Goal: Task Accomplishment & Management: Manage account settings

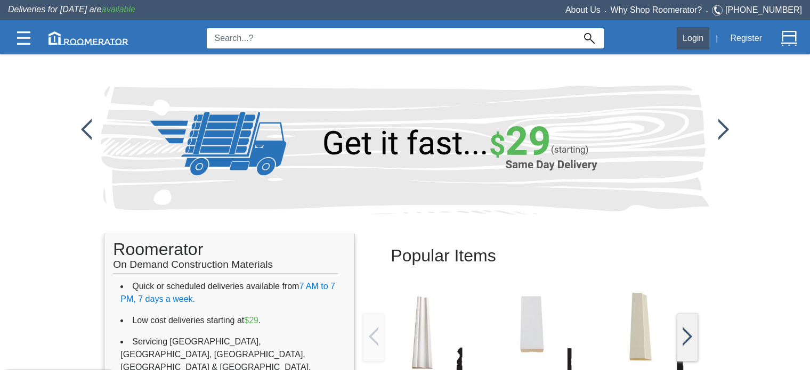
click at [695, 36] on button "Login" at bounding box center [692, 38] width 32 height 22
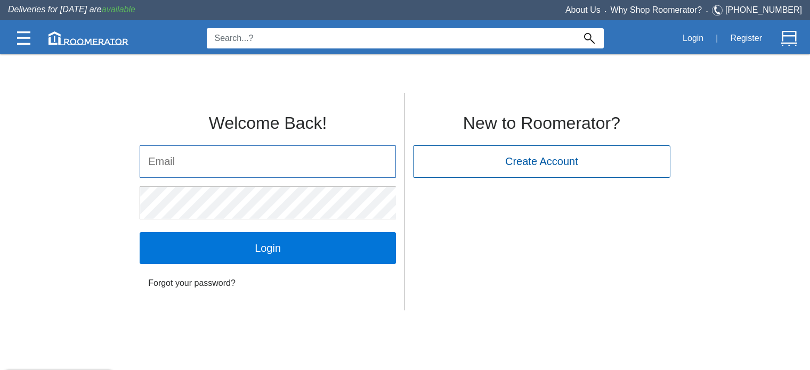
click at [271, 165] on input "email" at bounding box center [267, 161] width 255 height 31
type input "[EMAIL_ADDRESS][DOMAIN_NAME]"
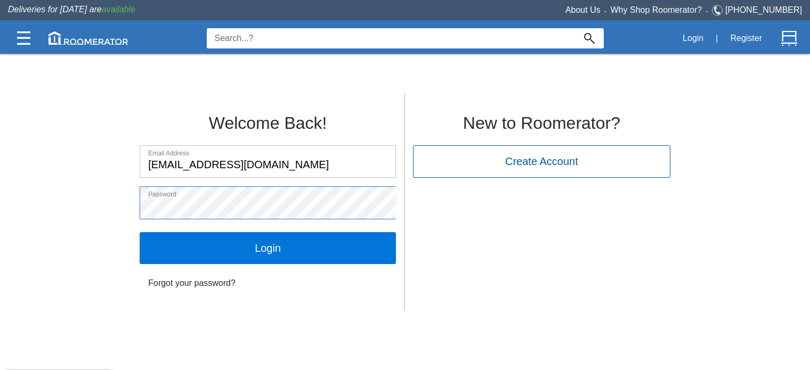
click input "Login" at bounding box center [268, 248] width 256 height 32
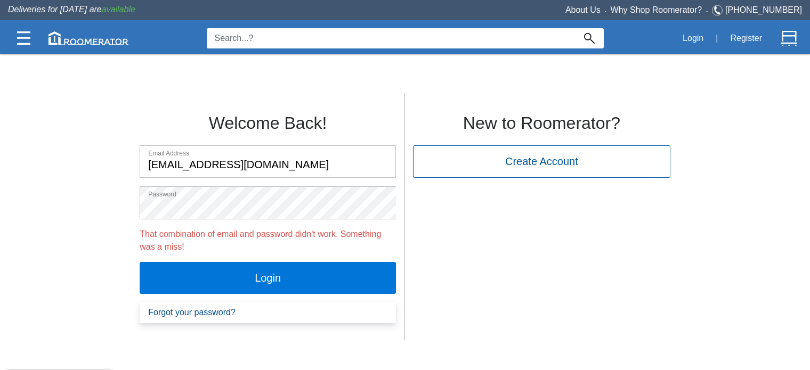
click at [182, 317] on link "Forgot your password?" at bounding box center [268, 312] width 256 height 21
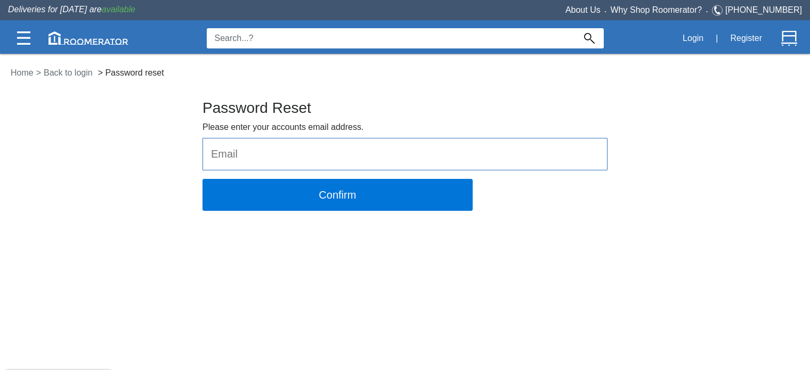
click at [282, 152] on input "email" at bounding box center [405, 153] width 404 height 31
type input "[EMAIL_ADDRESS][DOMAIN_NAME]"
click button "Confirm" at bounding box center [337, 195] width 270 height 32
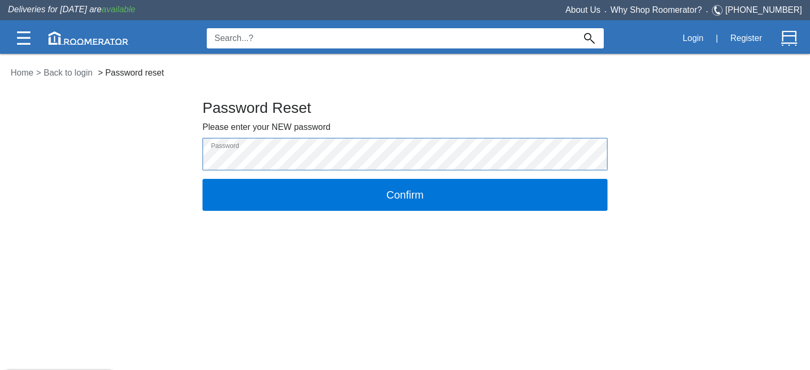
click button "Confirm" at bounding box center [404, 195] width 405 height 32
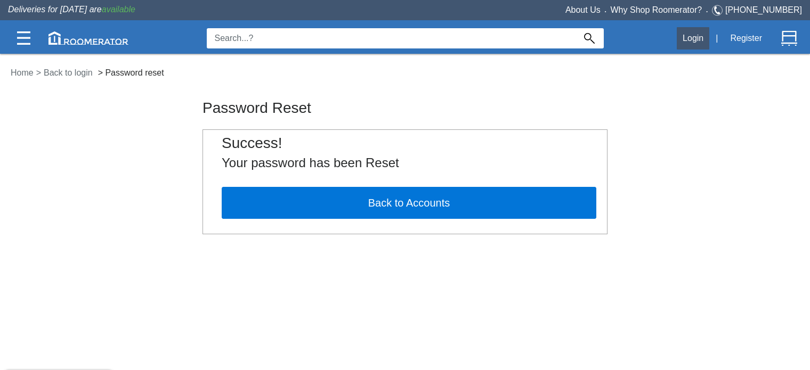
click at [698, 42] on button "Login" at bounding box center [692, 38] width 32 height 22
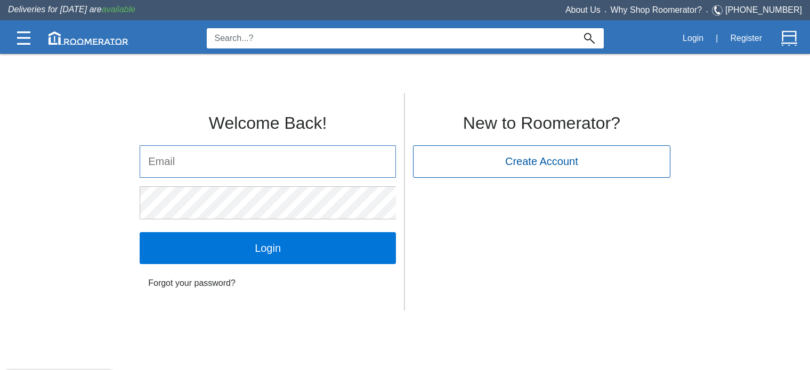
click at [207, 162] on input "email" at bounding box center [267, 161] width 255 height 31
type input "[EMAIL_ADDRESS][DOMAIN_NAME]"
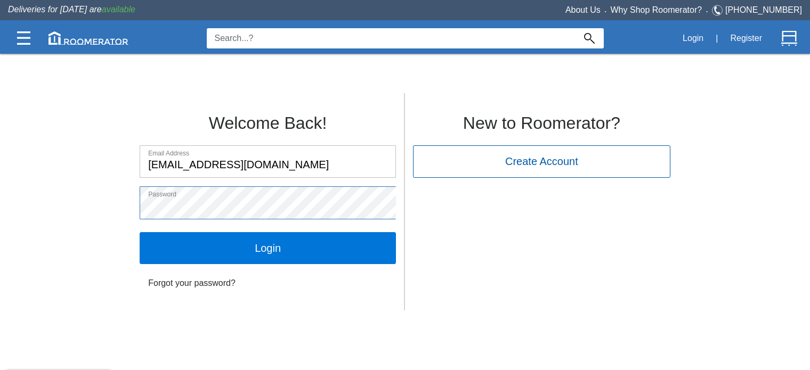
click input "Login" at bounding box center [268, 248] width 256 height 32
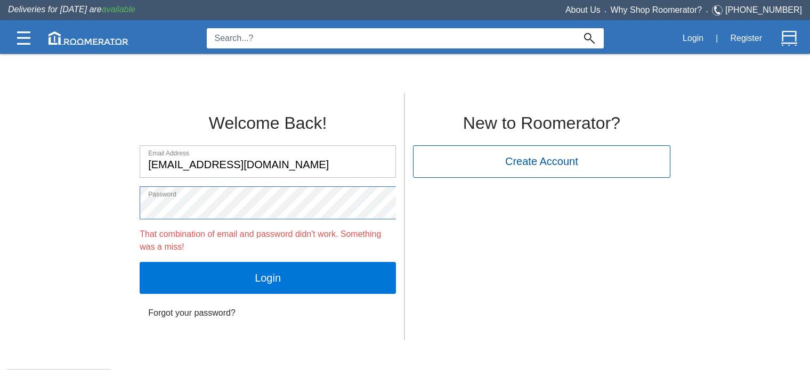
click input "Login" at bounding box center [268, 278] width 256 height 32
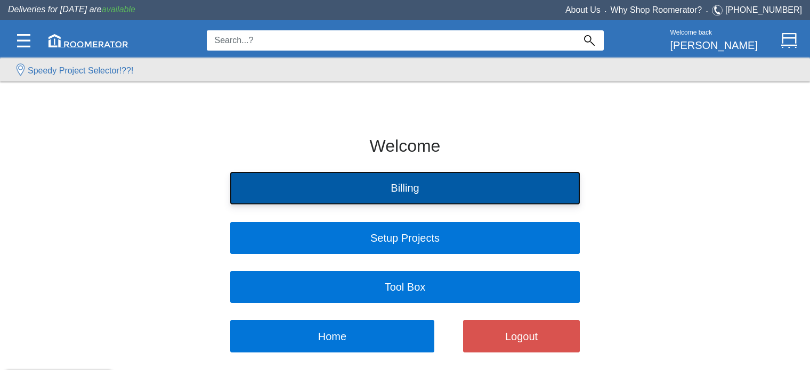
click at [375, 192] on button "Billing" at bounding box center [404, 188] width 349 height 32
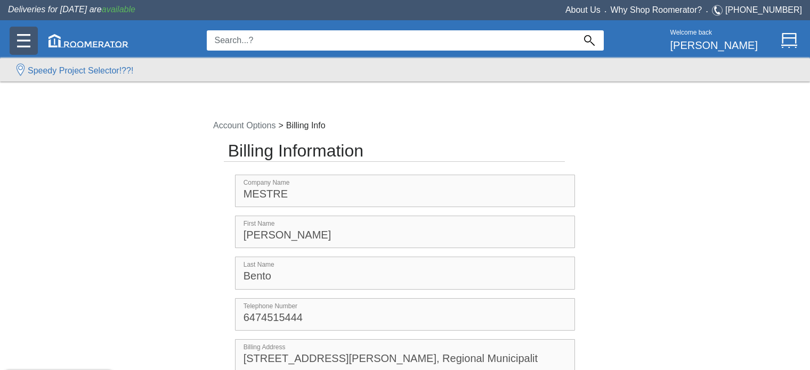
click at [10, 46] on div at bounding box center [24, 41] width 28 height 28
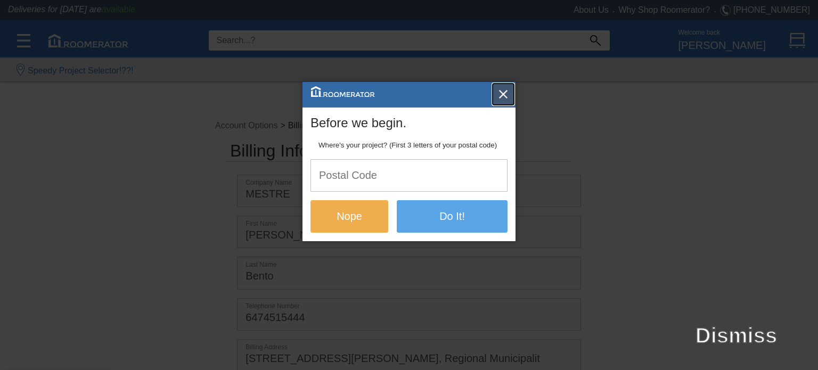
click at [504, 92] on img "button" at bounding box center [503, 94] width 11 height 11
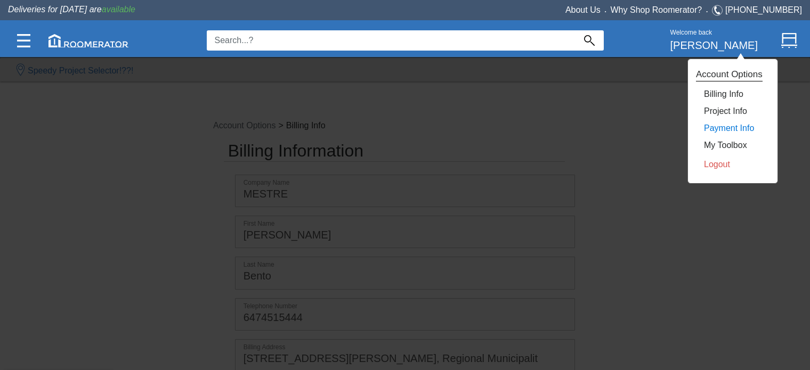
click at [717, 129] on link "Payment Info" at bounding box center [729, 128] width 50 height 9
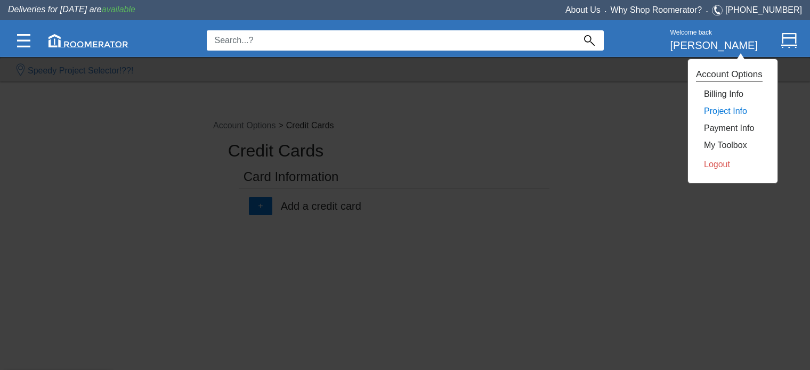
click at [717, 113] on link "Project Info" at bounding box center [725, 111] width 43 height 9
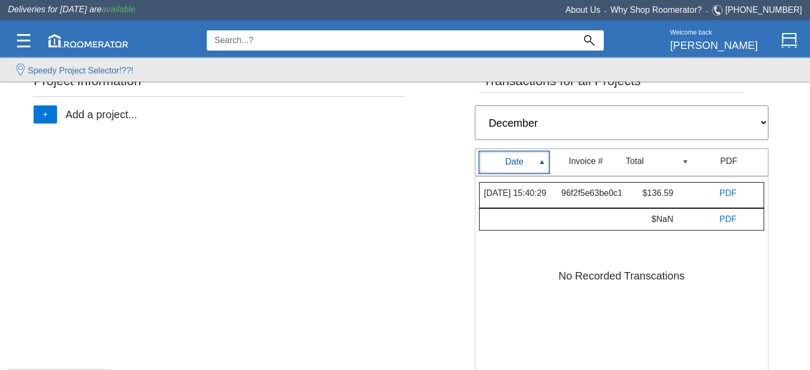
scroll to position [96, 0]
click at [539, 163] on div "Date" at bounding box center [513, 162] width 71 height 23
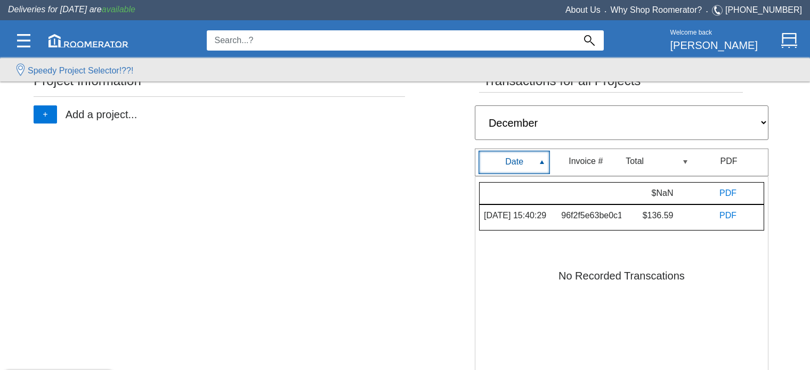
click at [582, 104] on div "Transactions for all Projects All Transactions January February March April May…" at bounding box center [621, 258] width 309 height 368
click at [583, 142] on div "All Transactions January February March April May June July August September Oc…" at bounding box center [621, 273] width 293 height 337
click at [589, 125] on select "All Transactions January February March April May June July August September Oc…" at bounding box center [621, 122] width 293 height 34
click at [589, 124] on select "All Transactions January February March April May June July August September Oc…" at bounding box center [621, 122] width 293 height 34
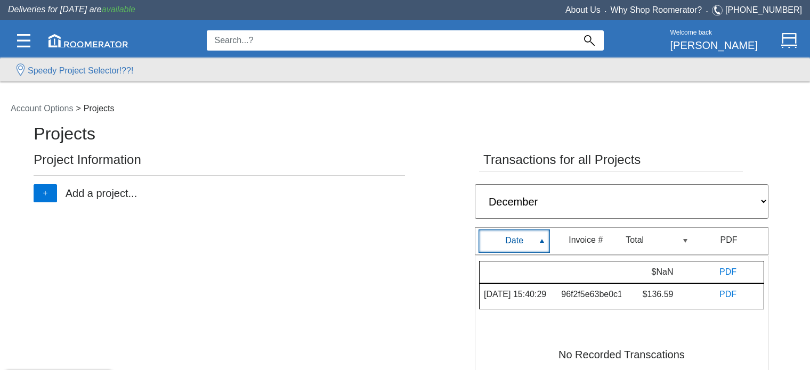
scroll to position [17, 0]
click at [682, 240] on div "Total" at bounding box center [656, 241] width 71 height 23
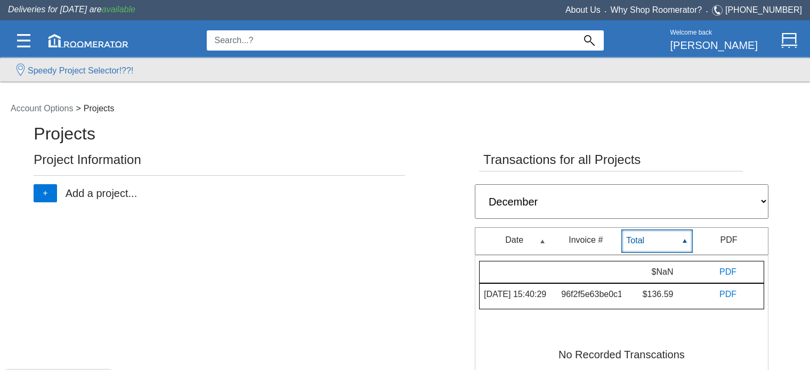
click at [682, 240] on span at bounding box center [684, 241] width 4 height 4
click at [203, 265] on div "Projects Project Information + Add a project... Transactions for all Projects A…" at bounding box center [405, 340] width 742 height 426
click at [557, 195] on select "All Transactions January February March April May June July August September Oc…" at bounding box center [621, 201] width 293 height 34
click at [371, 241] on div "Projects Project Information + Add a project... Transactions for all Projects A…" at bounding box center [405, 340] width 742 height 426
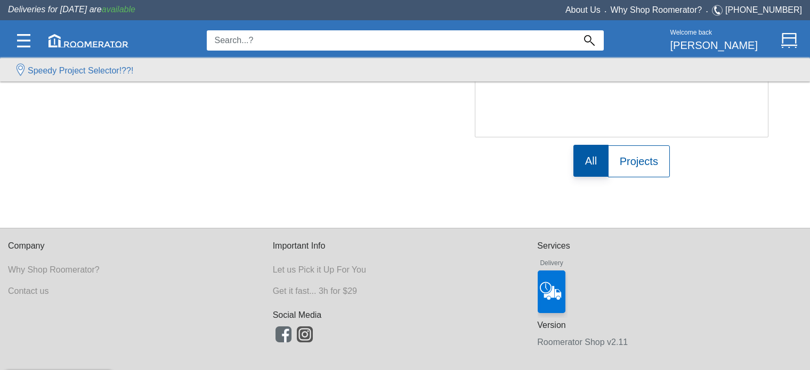
scroll to position [0, 0]
